Goal: Task Accomplishment & Management: Use online tool/utility

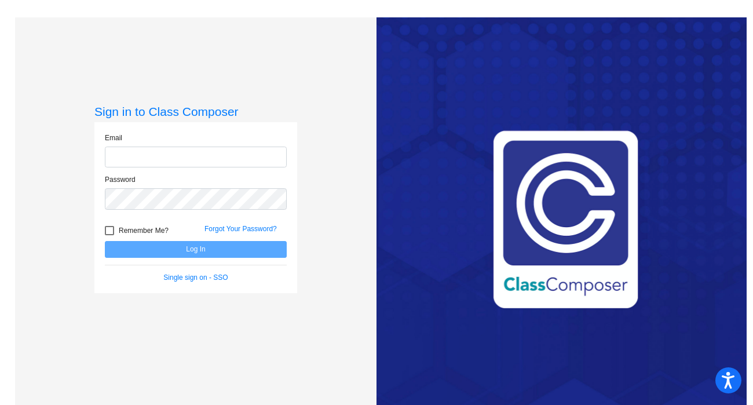
type input "[EMAIL_ADDRESS][DOMAIN_NAME]"
click at [268, 254] on button "Log In" at bounding box center [196, 249] width 182 height 17
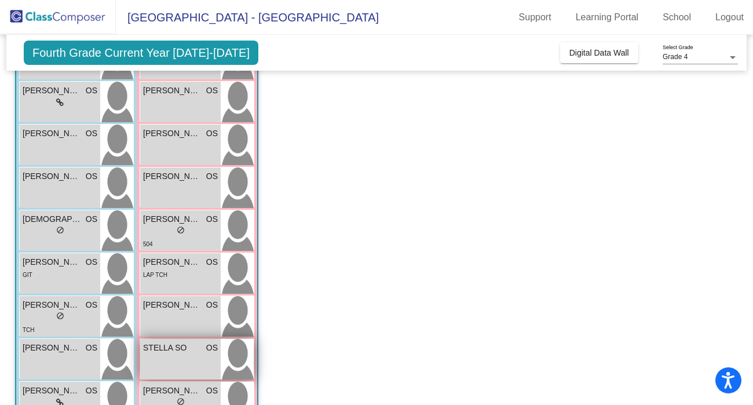
scroll to position [231, 0]
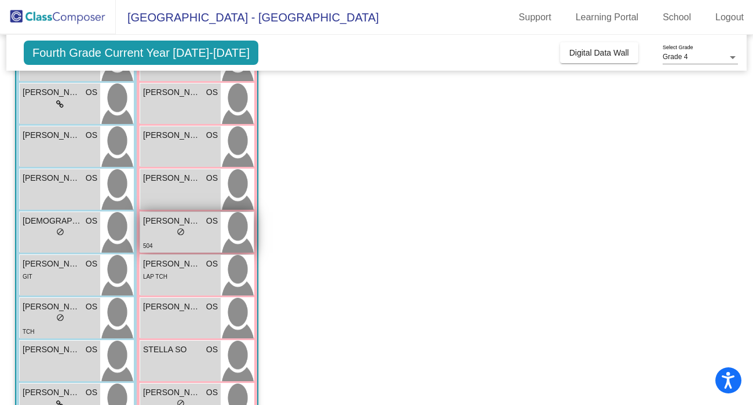
click at [162, 227] on div "lock do_not_disturb_alt" at bounding box center [180, 233] width 75 height 12
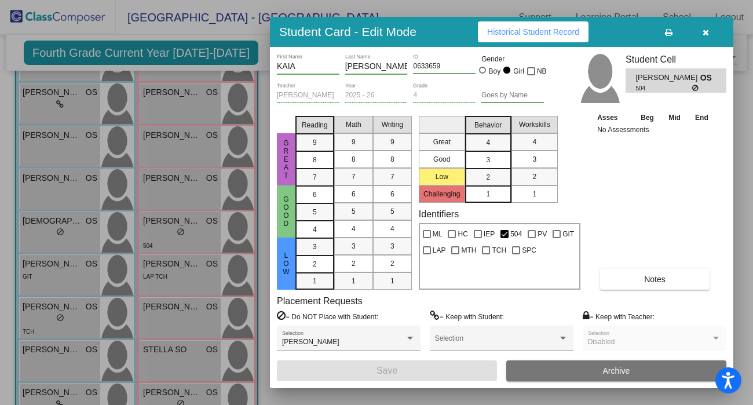
click at [648, 284] on button "Notes" at bounding box center [655, 279] width 110 height 21
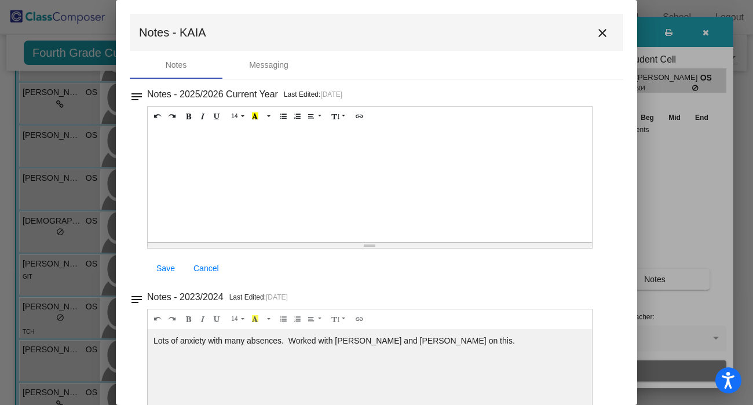
click at [596, 37] on mat-icon "close" at bounding box center [603, 33] width 14 height 14
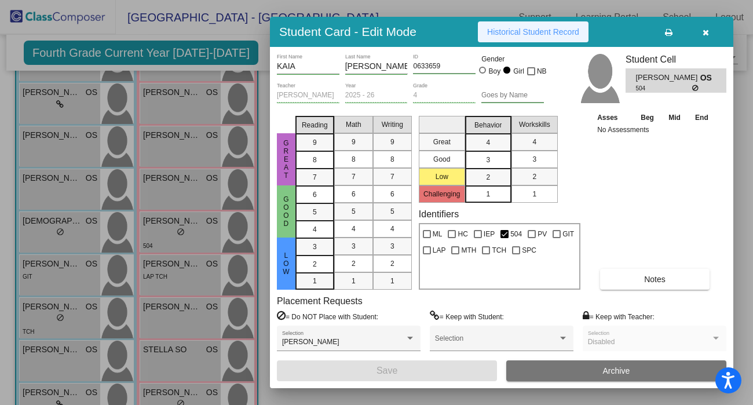
click at [571, 38] on button "Historical Student Record" at bounding box center [533, 31] width 111 height 21
